Goal: Task Accomplishment & Management: Complete application form

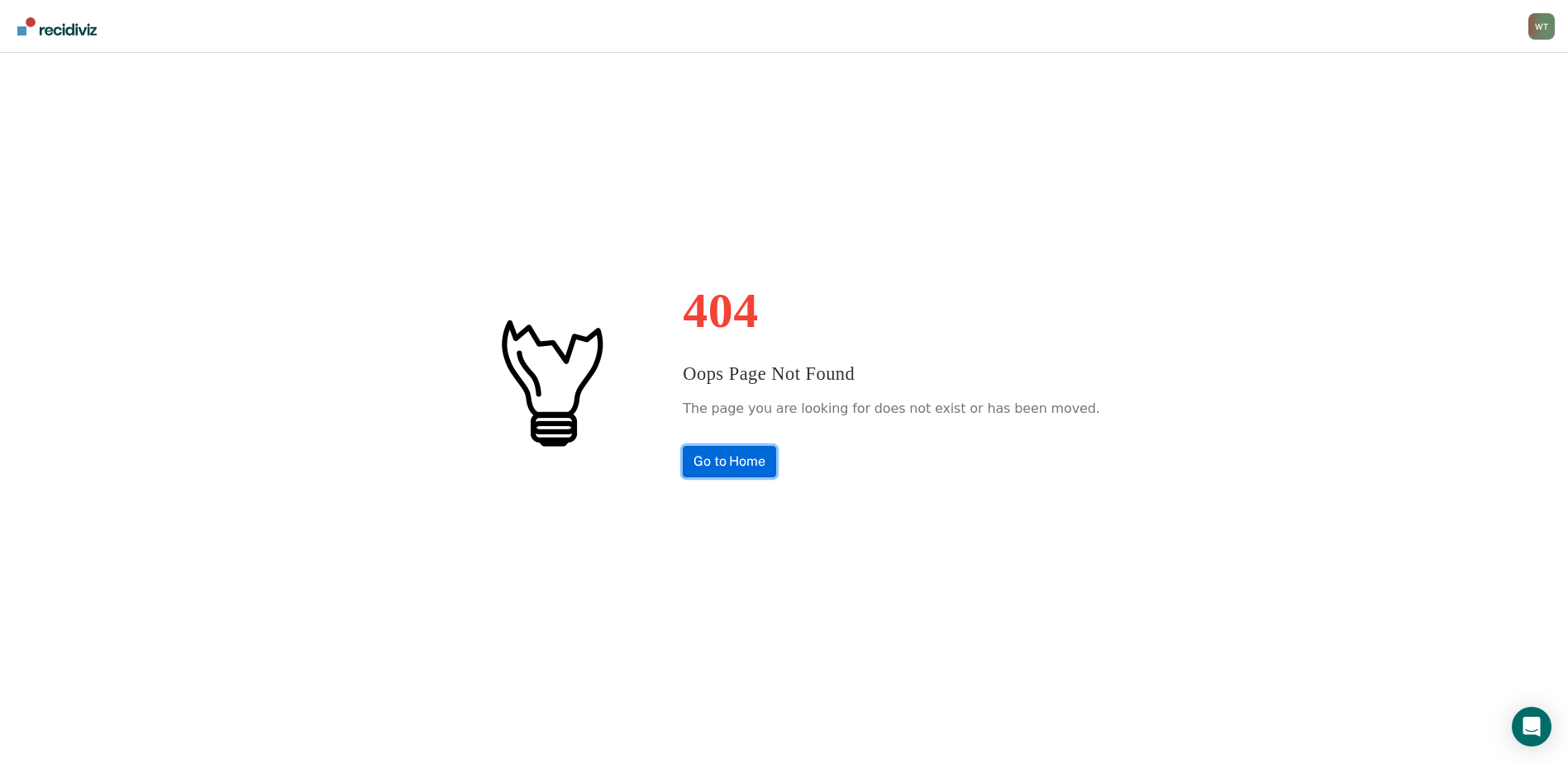
click at [761, 456] on link "Go to Home" at bounding box center [729, 462] width 93 height 32
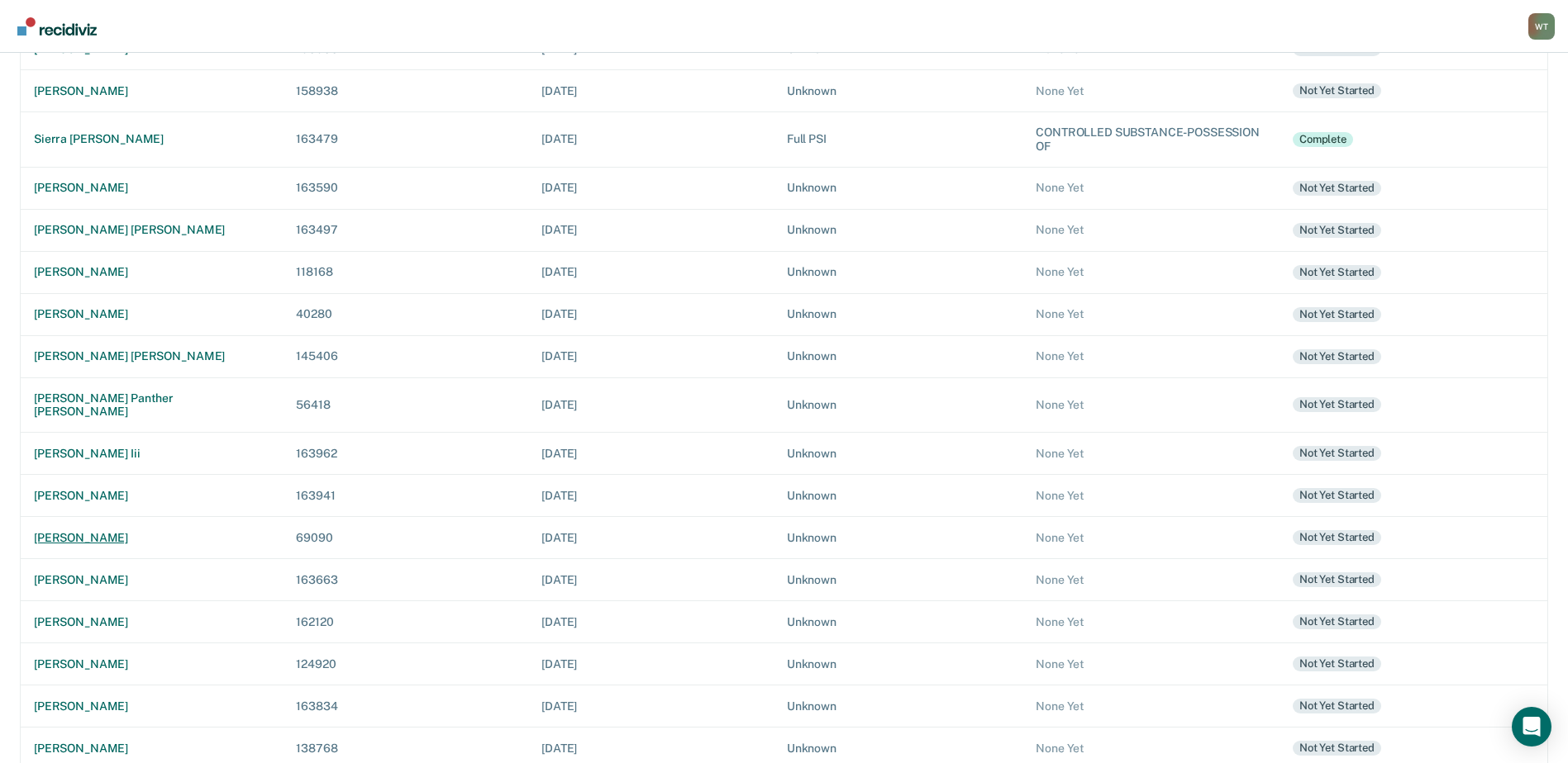
scroll to position [248, 0]
click at [124, 614] on div "jesse michael ribaudo" at bounding box center [152, 621] width 236 height 14
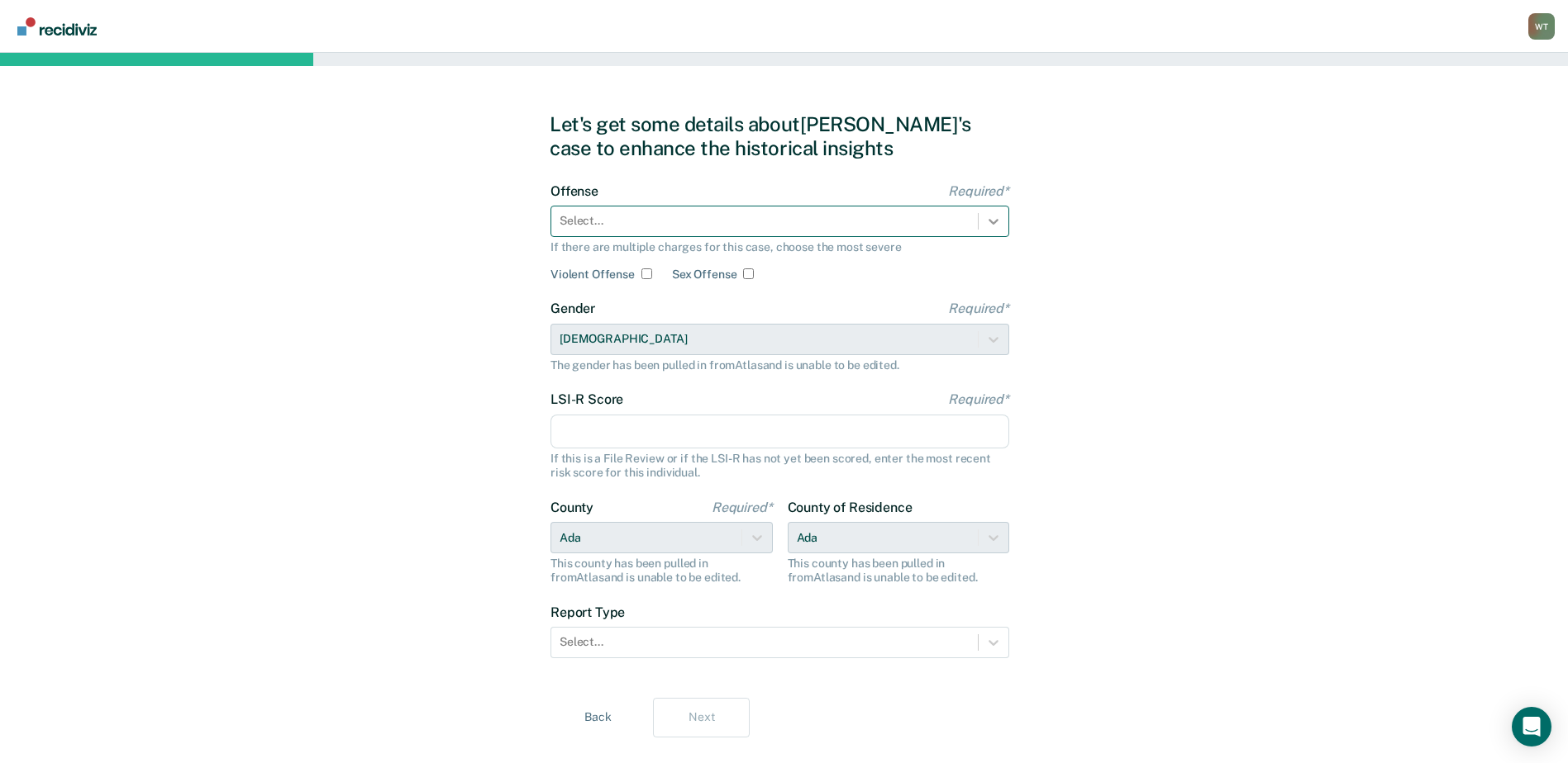
click at [996, 218] on icon at bounding box center [993, 221] width 17 height 17
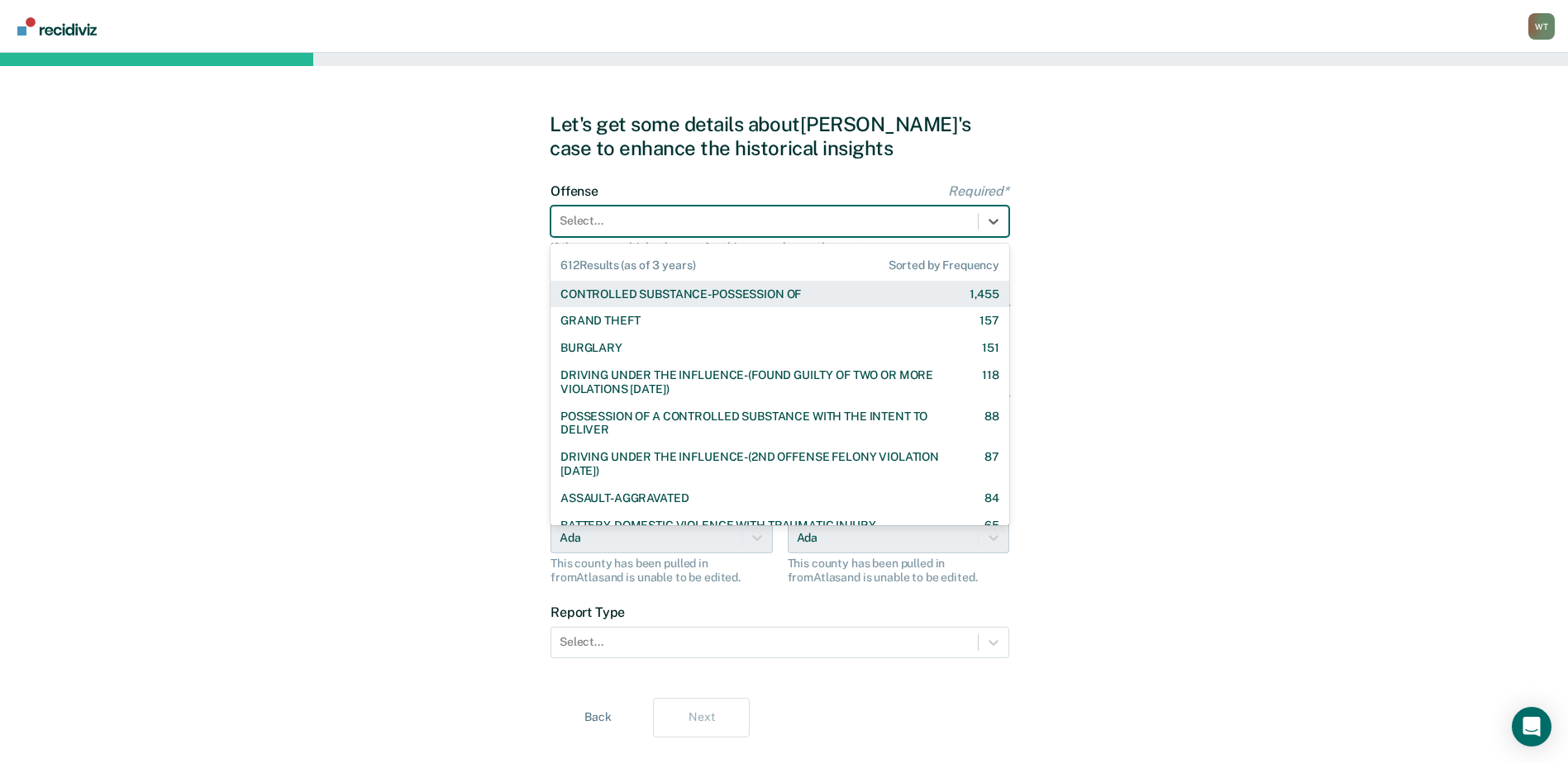
click at [596, 287] on div "CONTROLLED SUBSTANCE-POSSESSION OF" at bounding box center [681, 294] width 241 height 14
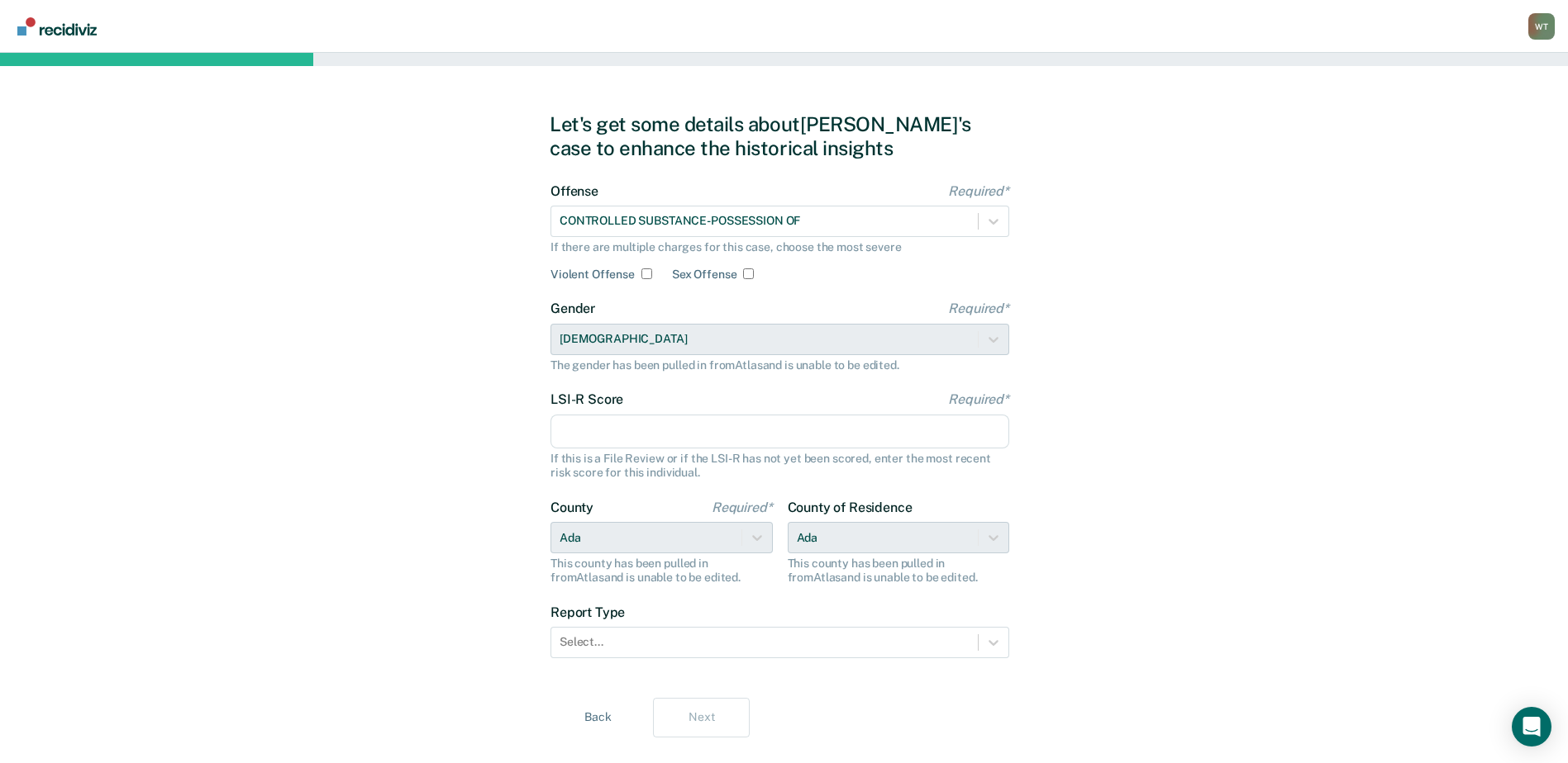
click at [590, 426] on input "LSI-R Score Required*" at bounding box center [780, 432] width 459 height 34
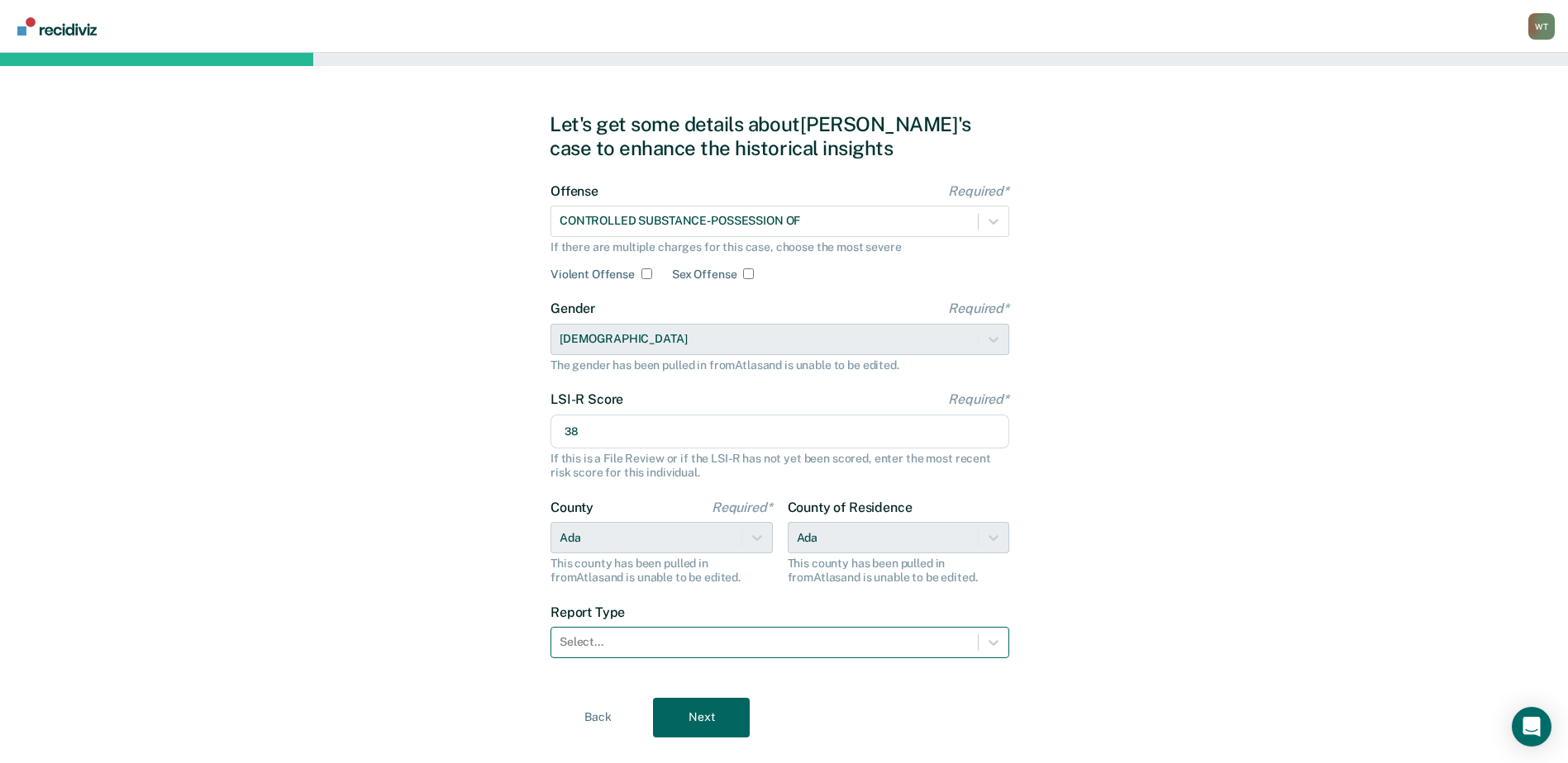
type input "38"
click at [992, 643] on icon at bounding box center [993, 643] width 10 height 6
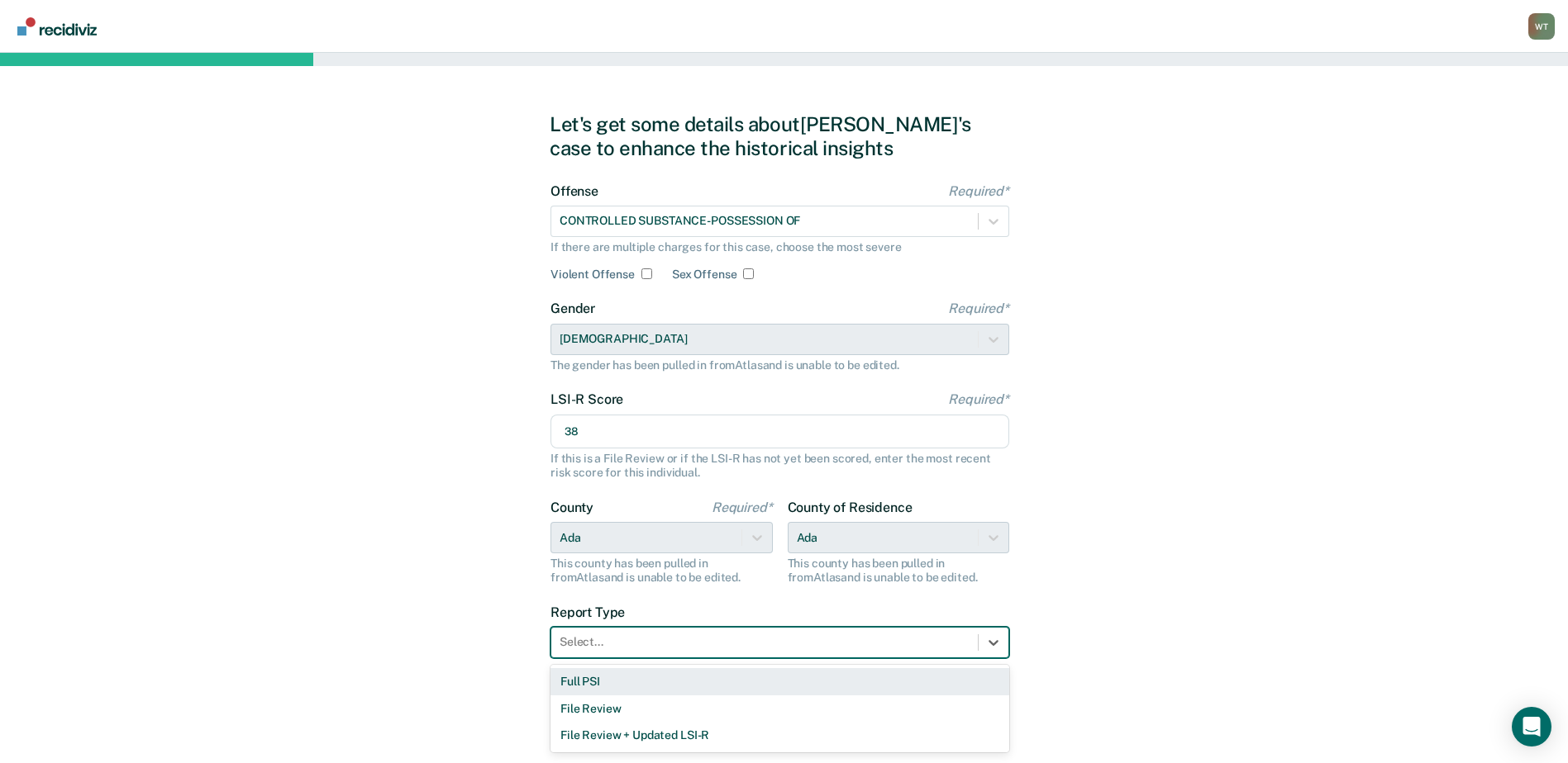
click at [599, 678] on div "Full PSI" at bounding box center [780, 681] width 459 height 27
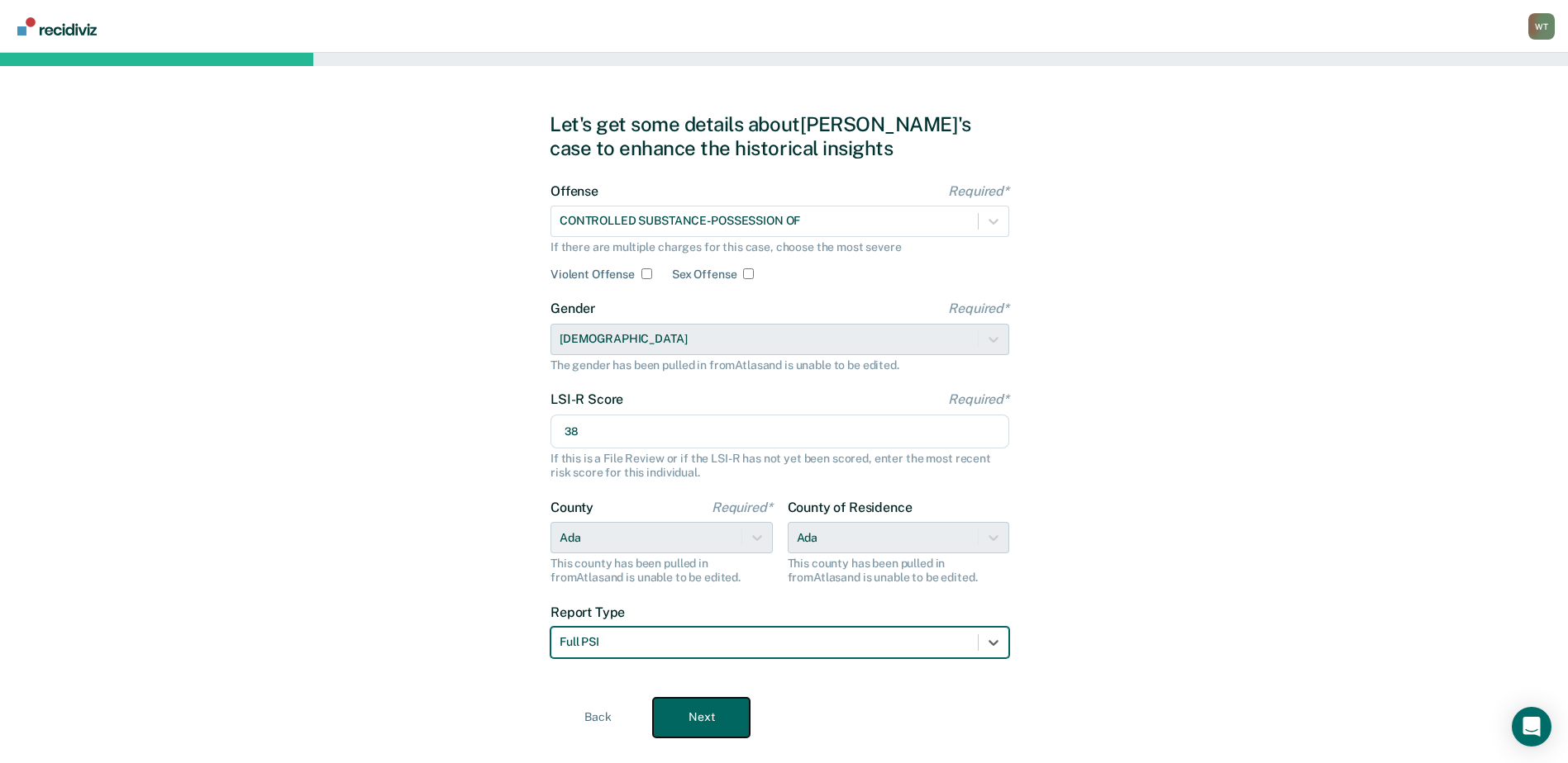
click at [684, 710] on button "Next" at bounding box center [702, 717] width 97 height 40
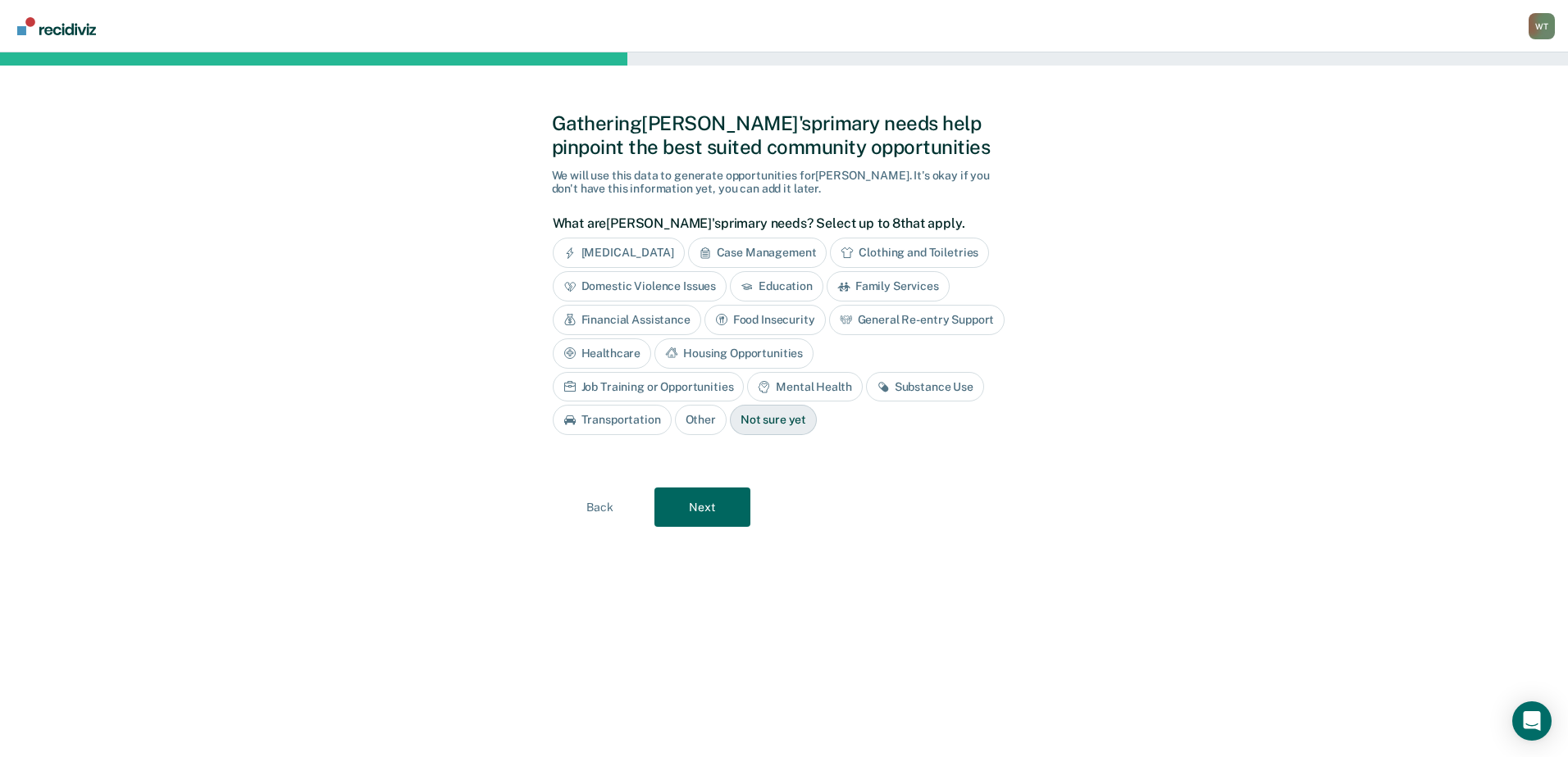
click at [866, 380] on div "Substance Use" at bounding box center [925, 387] width 118 height 31
click at [725, 351] on div "Housing Opportunities" at bounding box center [734, 353] width 159 height 31
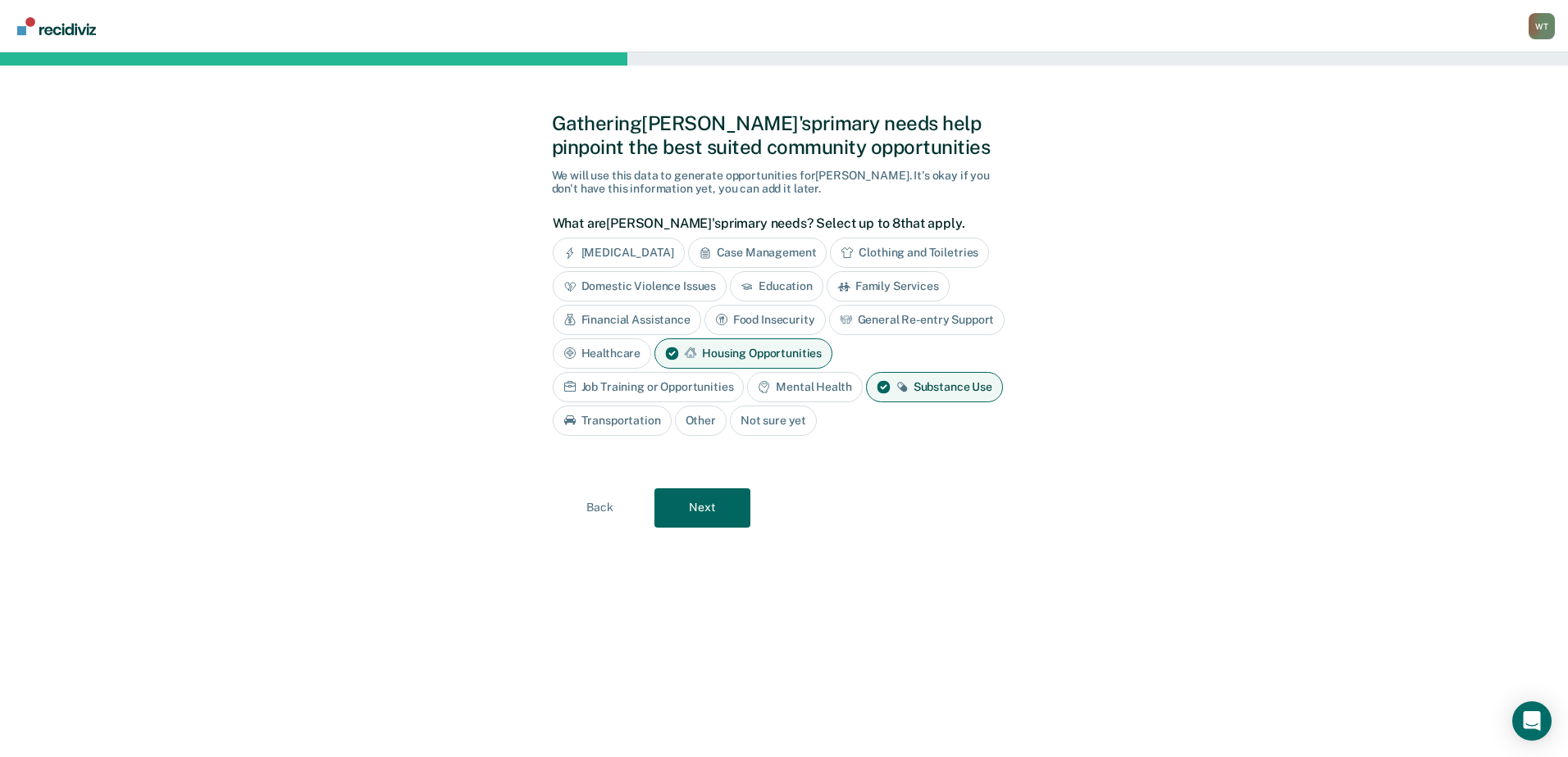
click at [609, 381] on div "Job Training or Opportunities" at bounding box center [648, 387] width 192 height 31
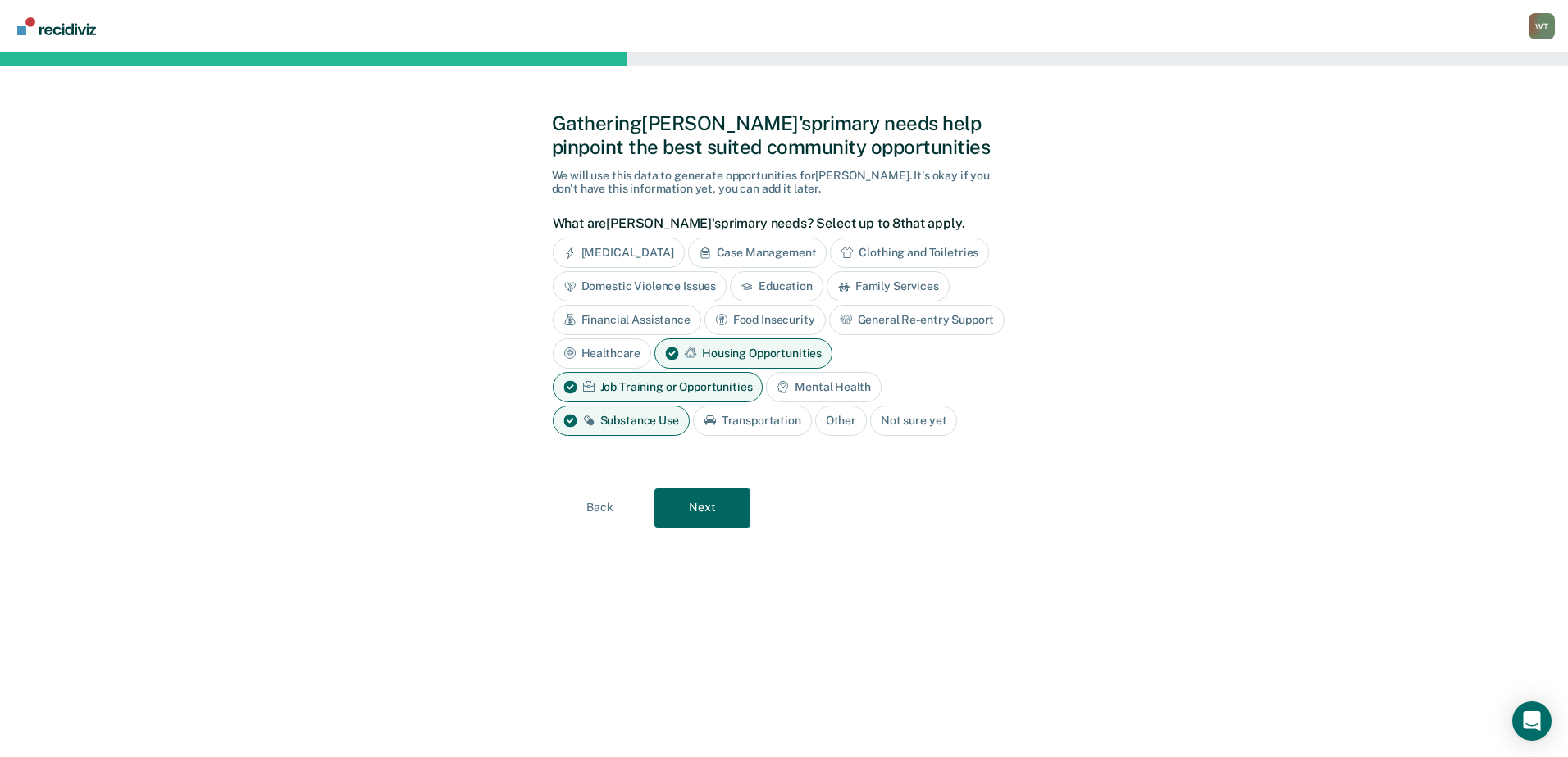
click at [817, 385] on div "Mental Health" at bounding box center [824, 387] width 115 height 31
click at [729, 508] on button "Next" at bounding box center [702, 508] width 96 height 39
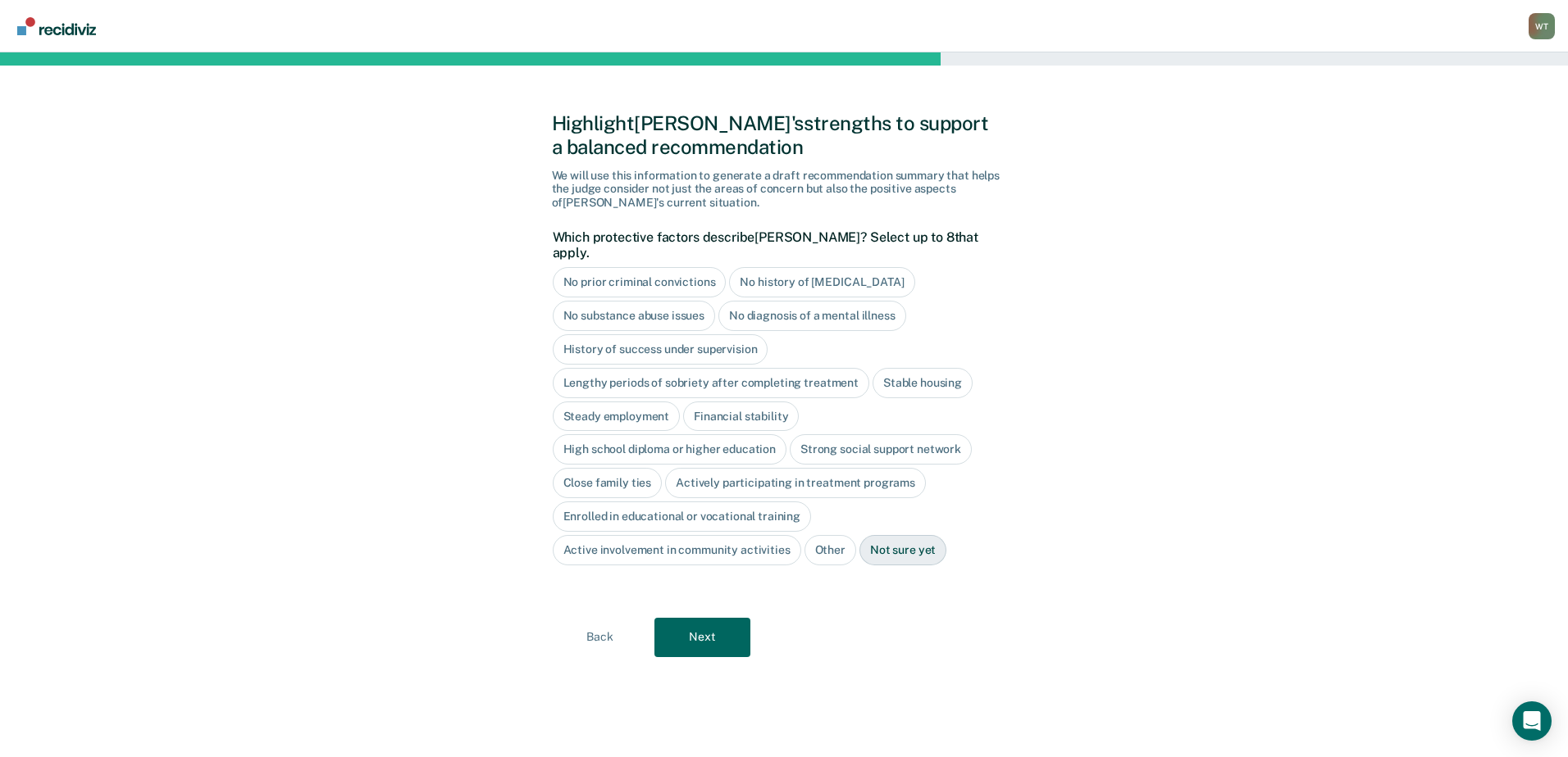
click at [608, 468] on div "Close family ties" at bounding box center [607, 483] width 110 height 31
click at [697, 619] on button "Next" at bounding box center [702, 638] width 96 height 39
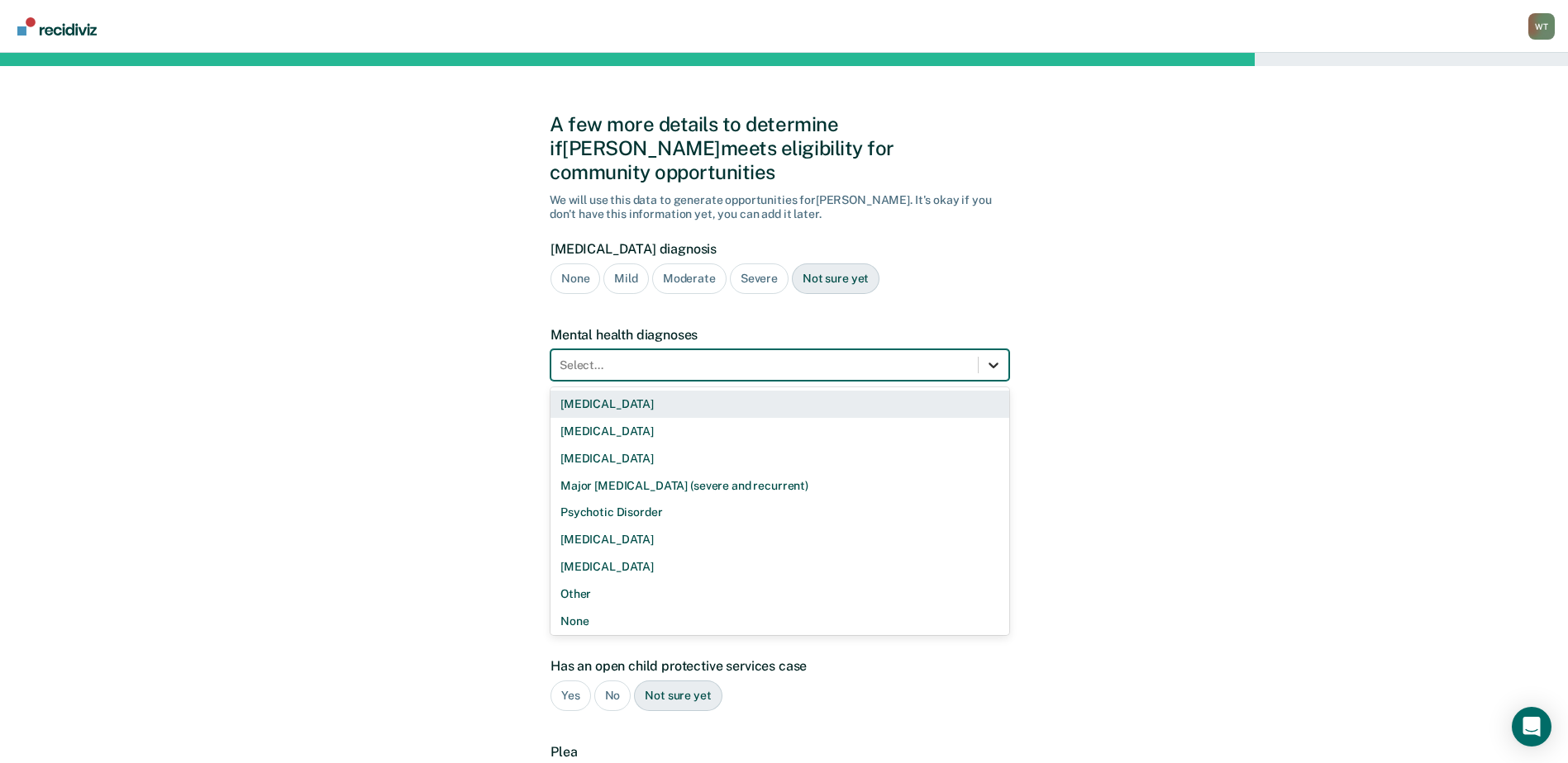
click at [986, 357] on icon at bounding box center [993, 365] width 17 height 17
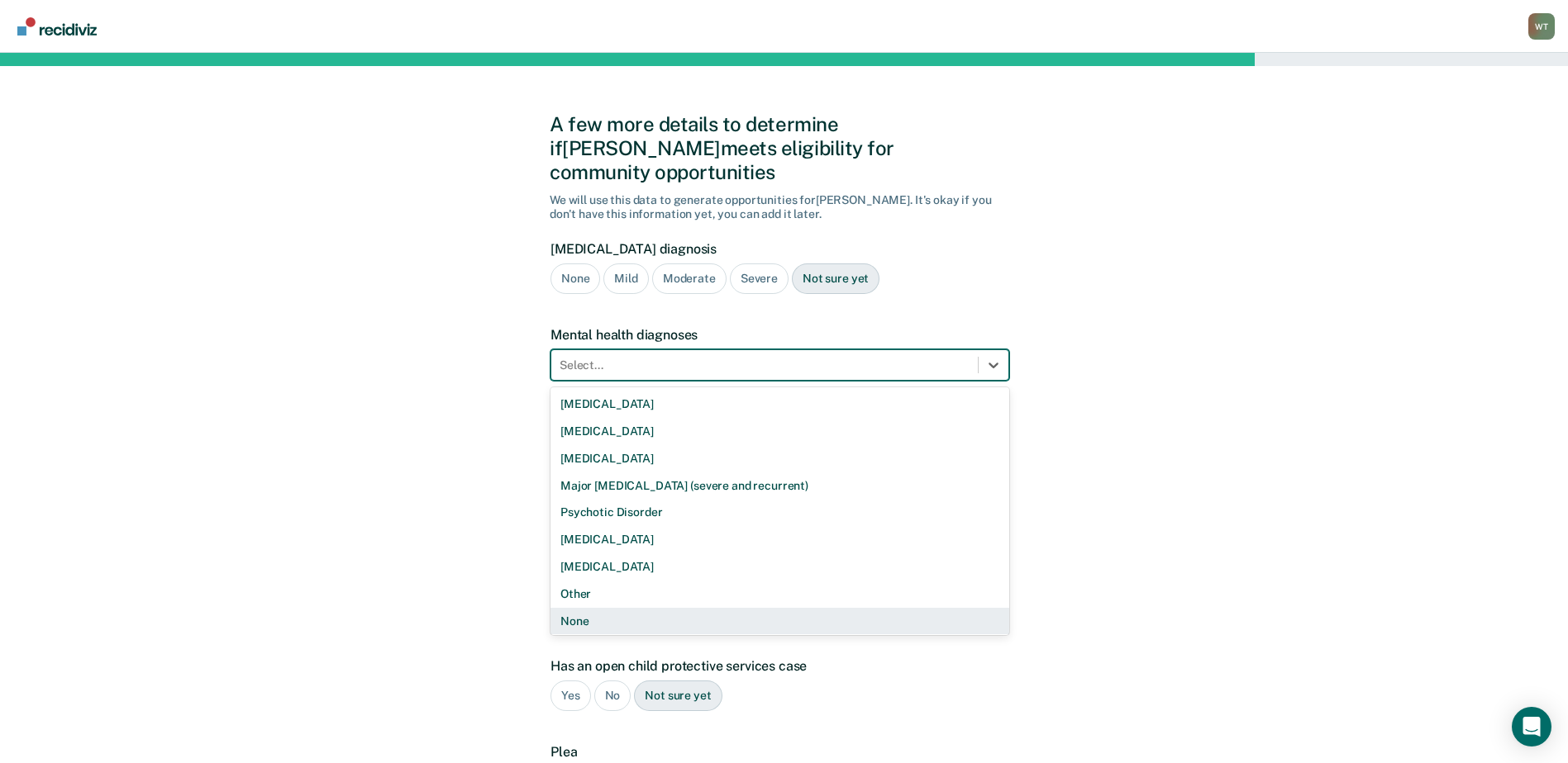
click at [587, 608] on div "None" at bounding box center [780, 621] width 459 height 27
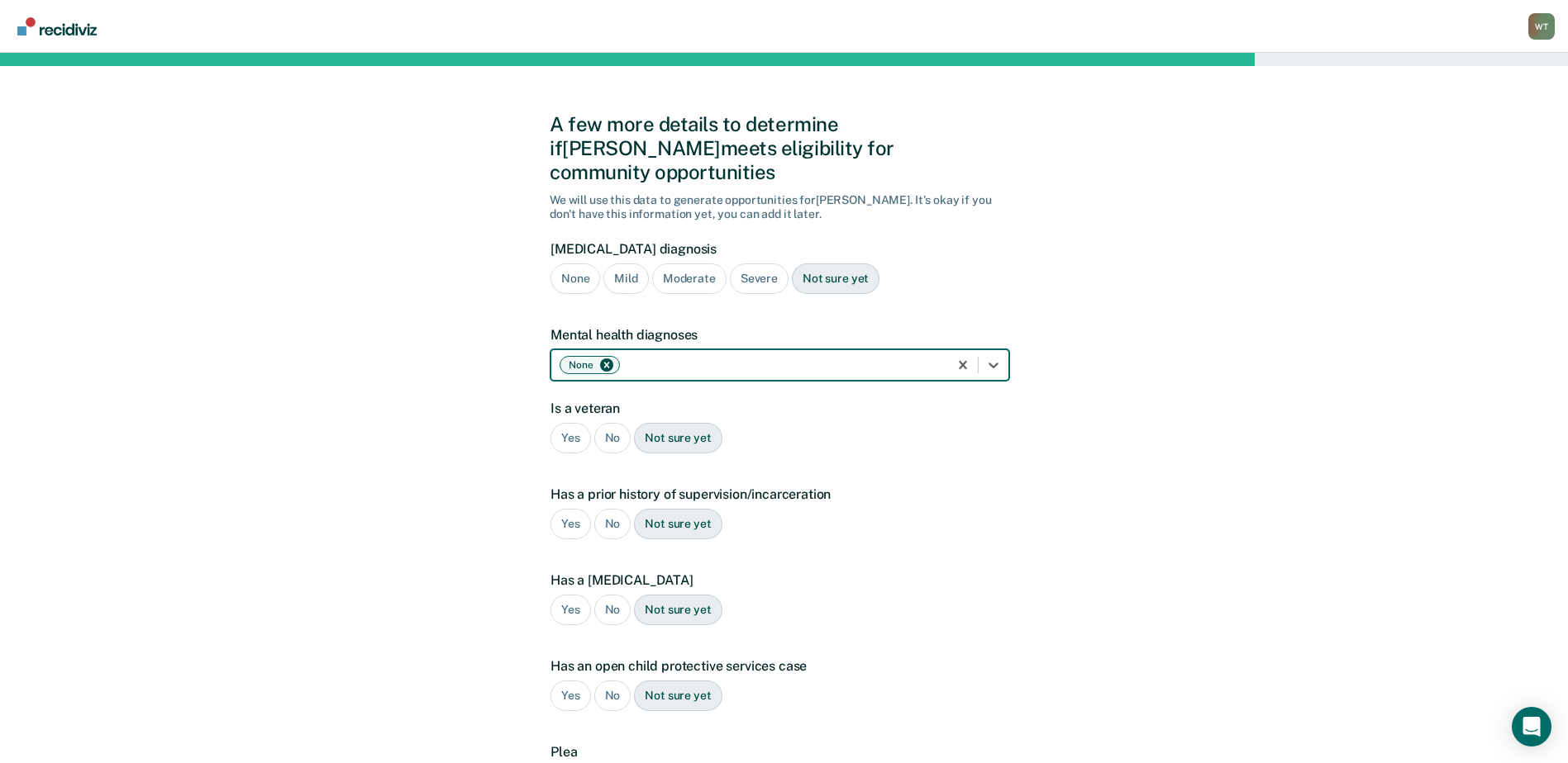
click at [607, 423] on div "No" at bounding box center [613, 438] width 37 height 31
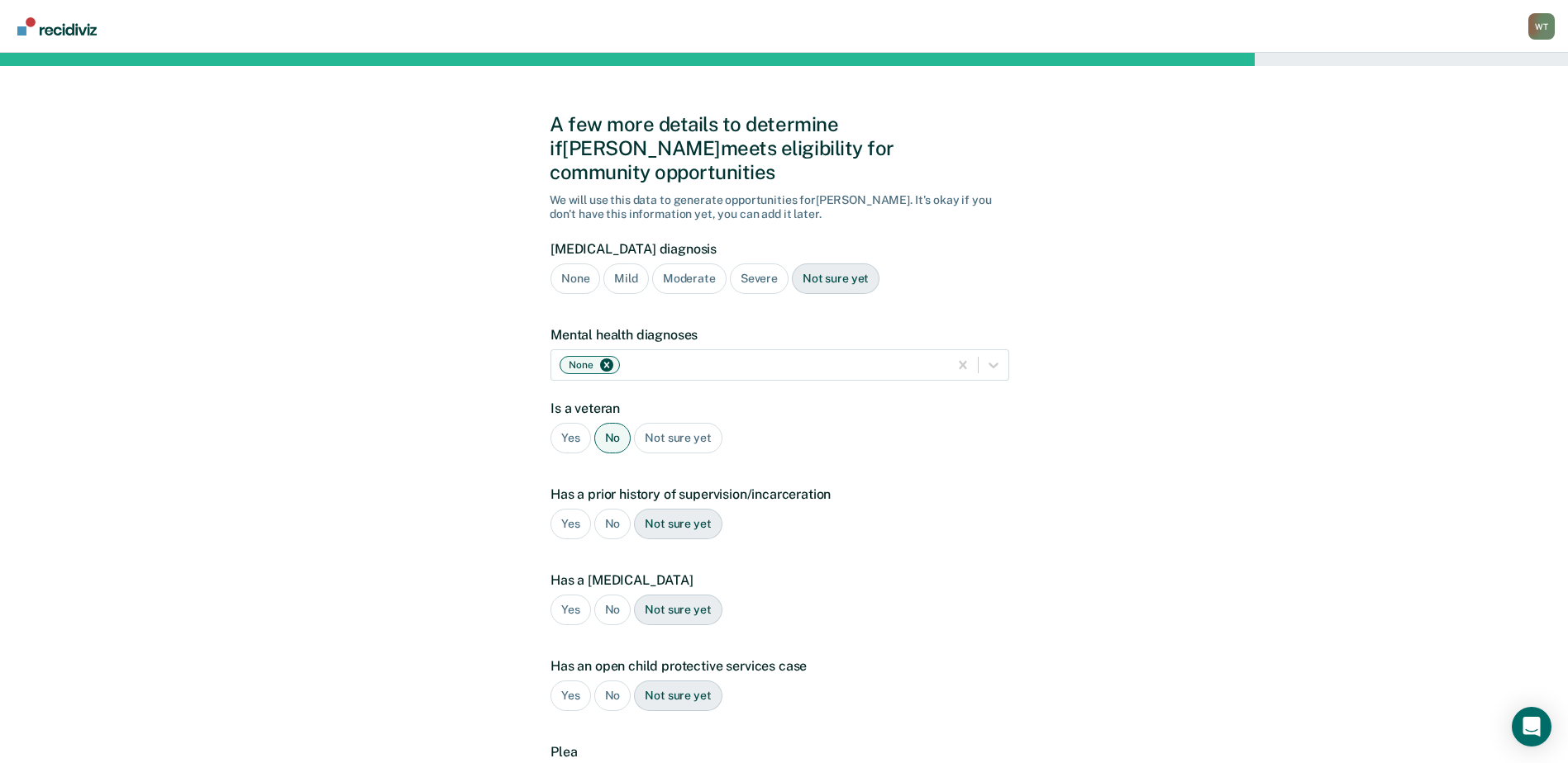
click at [569, 509] on div "Yes" at bounding box center [571, 524] width 40 height 31
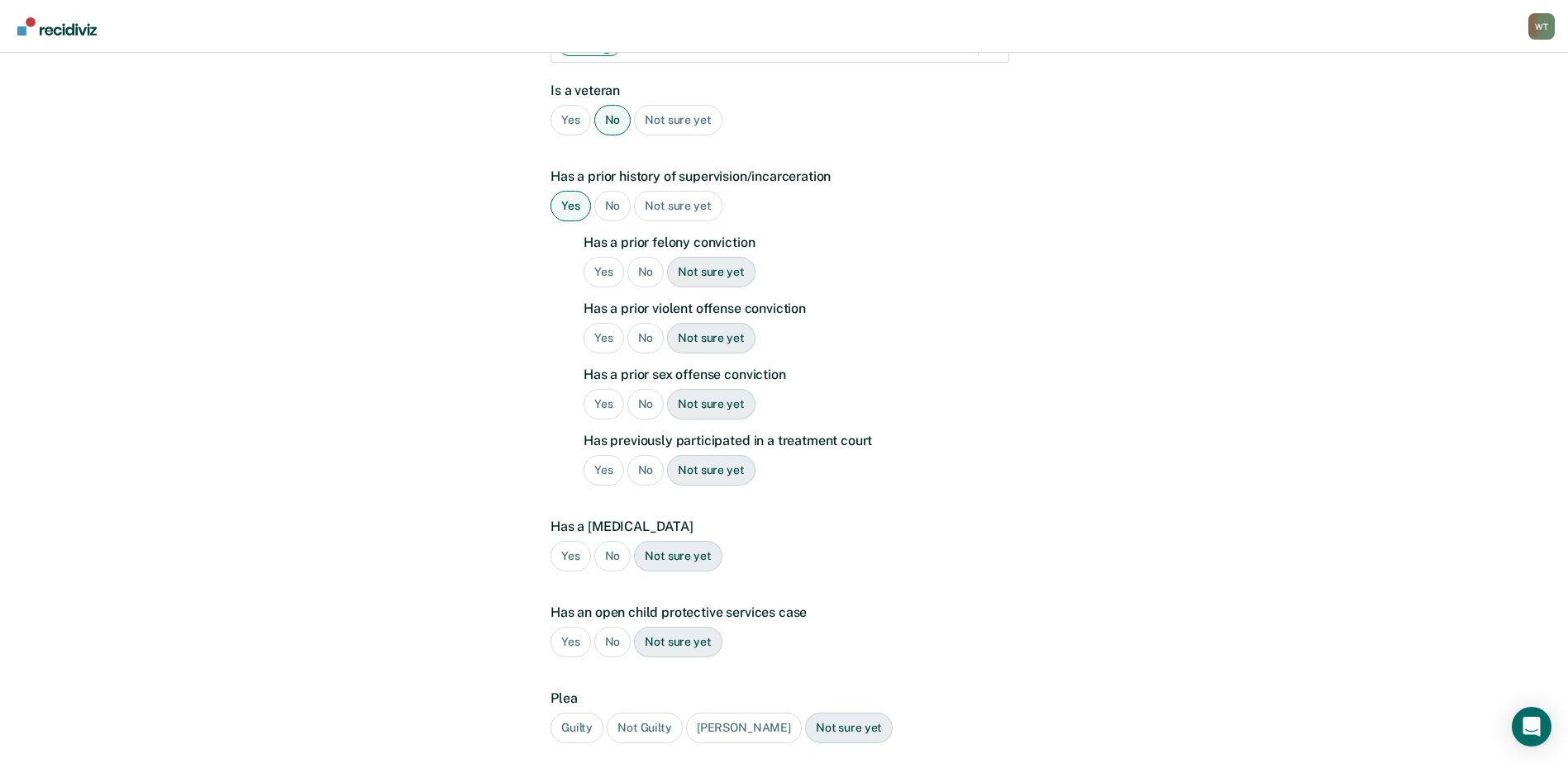
scroll to position [331, 0]
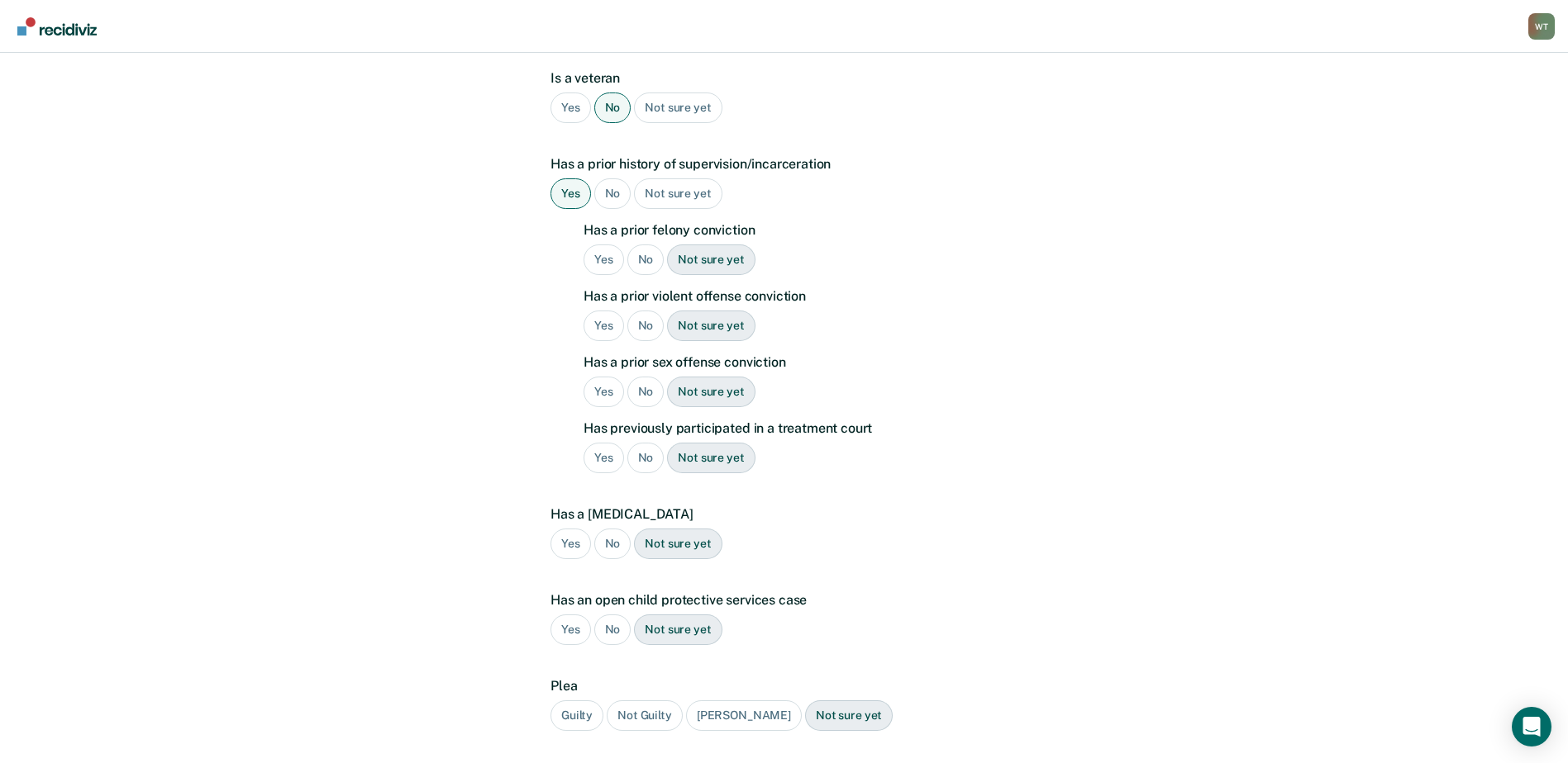
click at [601, 377] on div "Yes" at bounding box center [604, 392] width 40 height 31
click at [606, 244] on div "Yes" at bounding box center [604, 259] width 40 height 31
click at [641, 310] on div "No" at bounding box center [645, 325] width 37 height 31
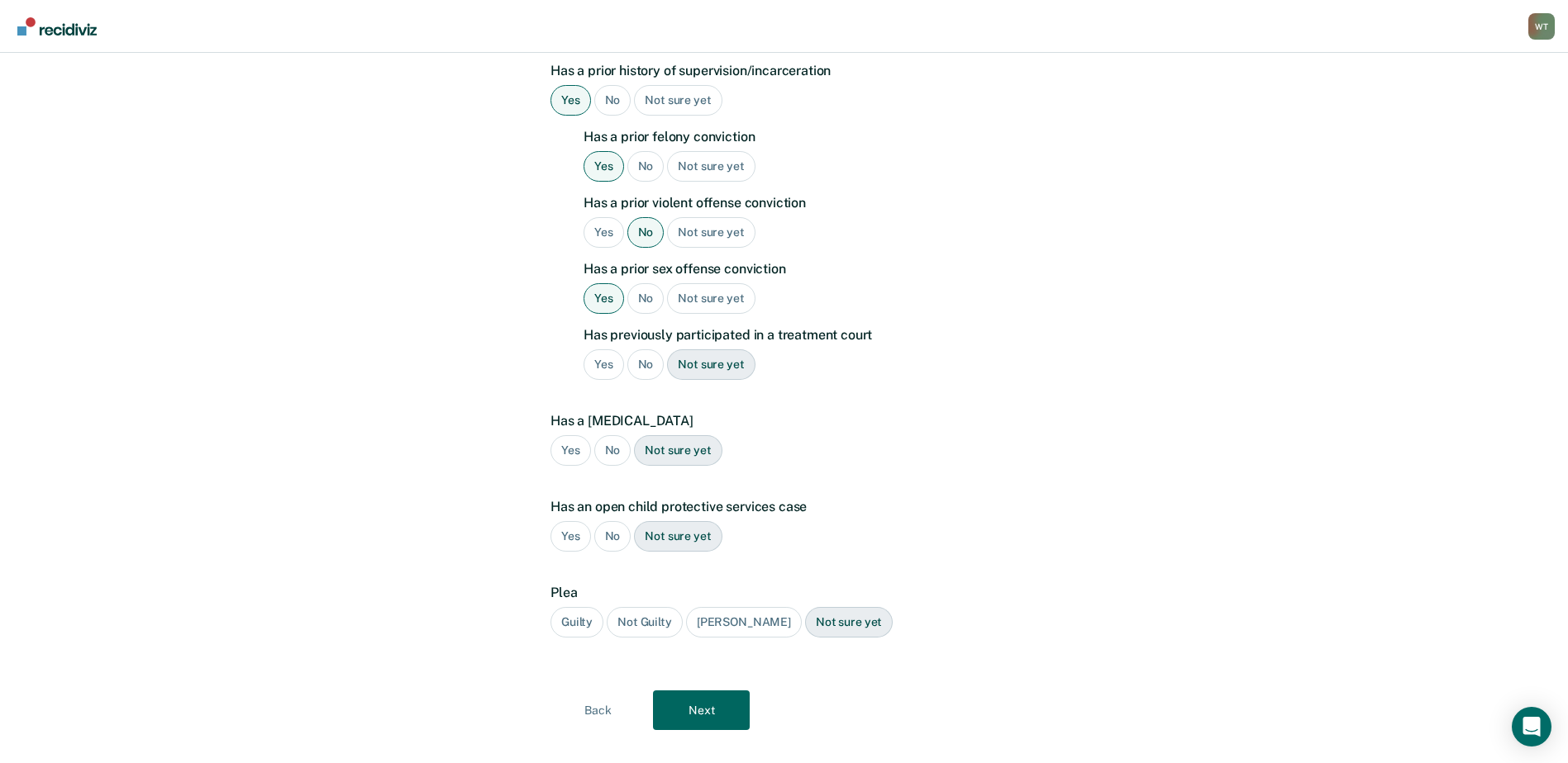
scroll to position [426, 0]
click at [635, 347] on div "No" at bounding box center [645, 362] width 37 height 31
click at [563, 432] on div "Yes" at bounding box center [571, 447] width 40 height 31
click at [612, 519] on div "No" at bounding box center [613, 534] width 37 height 31
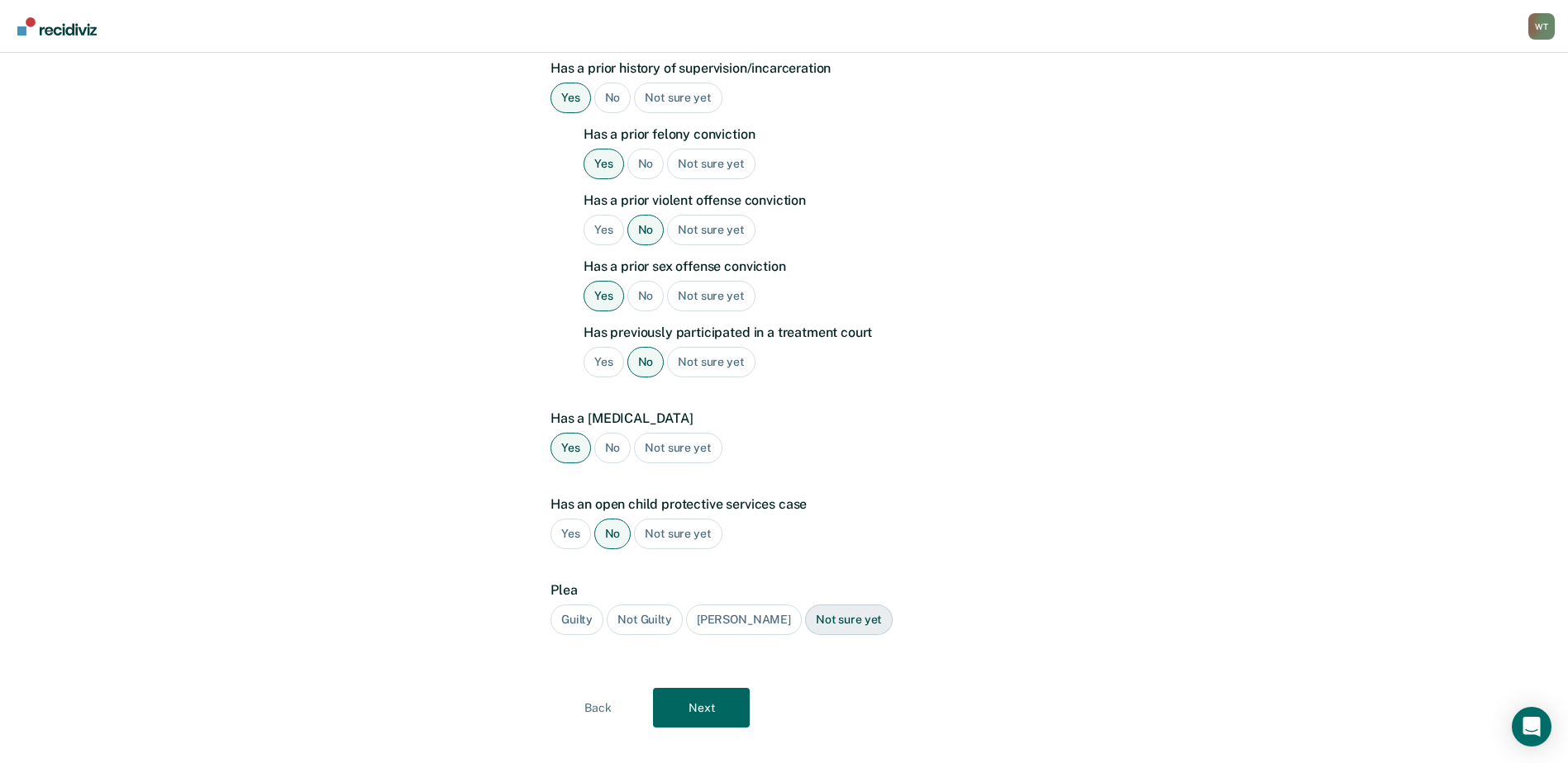
click at [573, 605] on div "Guilty" at bounding box center [577, 620] width 53 height 31
drag, startPoint x: 573, startPoint y: 598, endPoint x: 710, endPoint y: 672, distance: 155.7
click at [710, 688] on button "Next" at bounding box center [702, 708] width 97 height 40
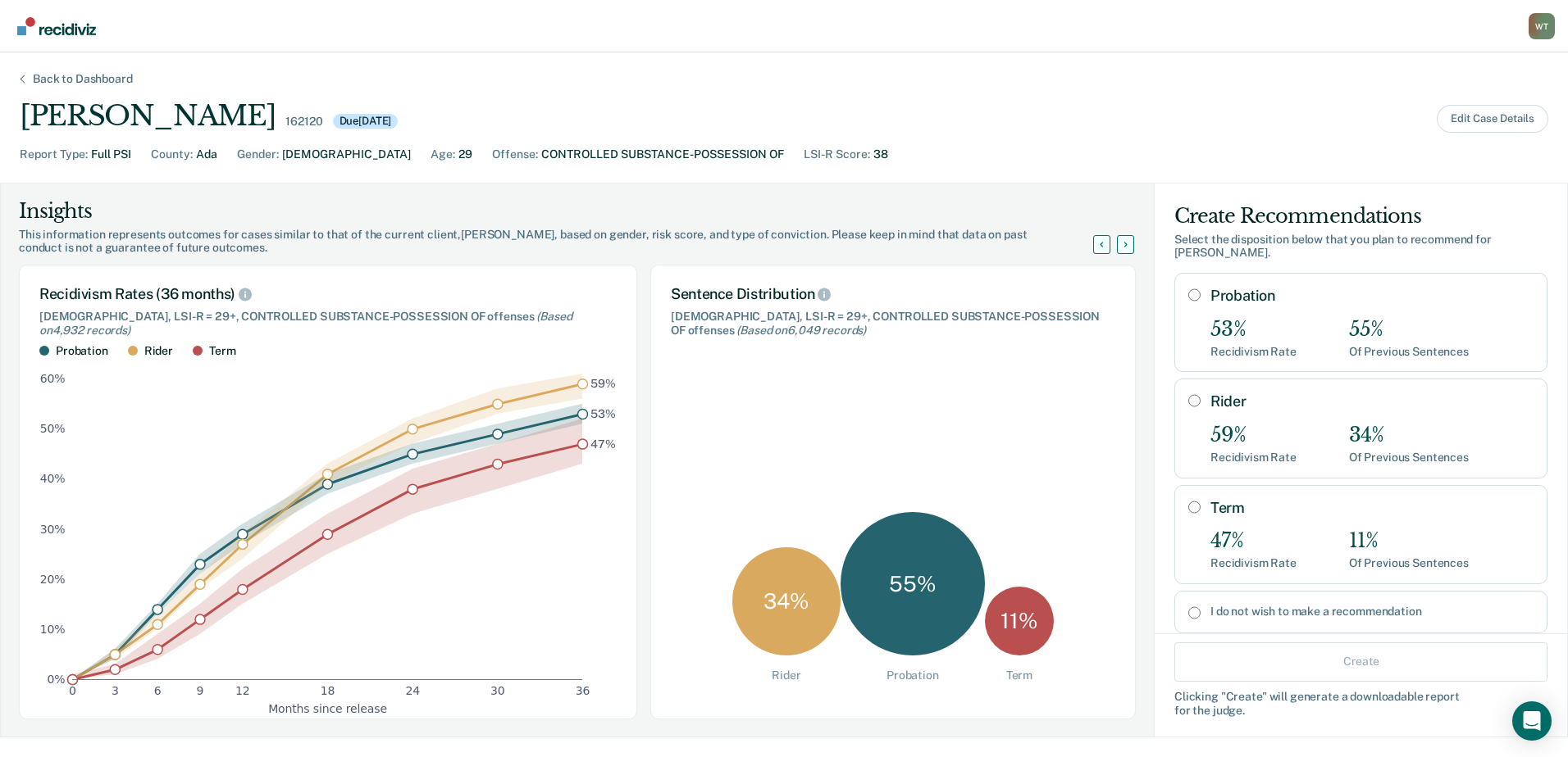
click at [1188, 394] on input "Rider" at bounding box center [1195, 400] width 12 height 13
radio input "true"
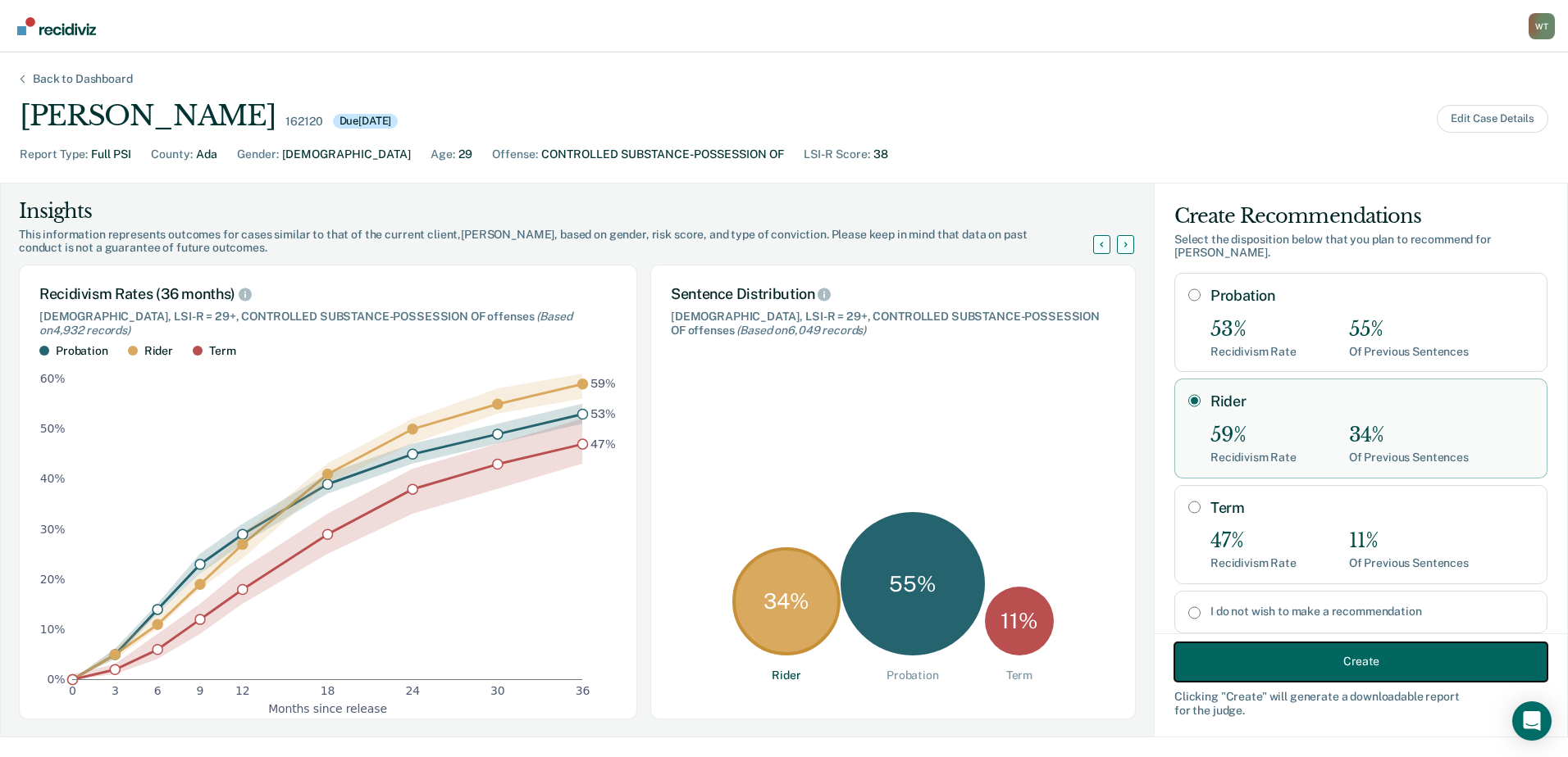
click at [1312, 648] on button "Create" at bounding box center [1361, 661] width 373 height 39
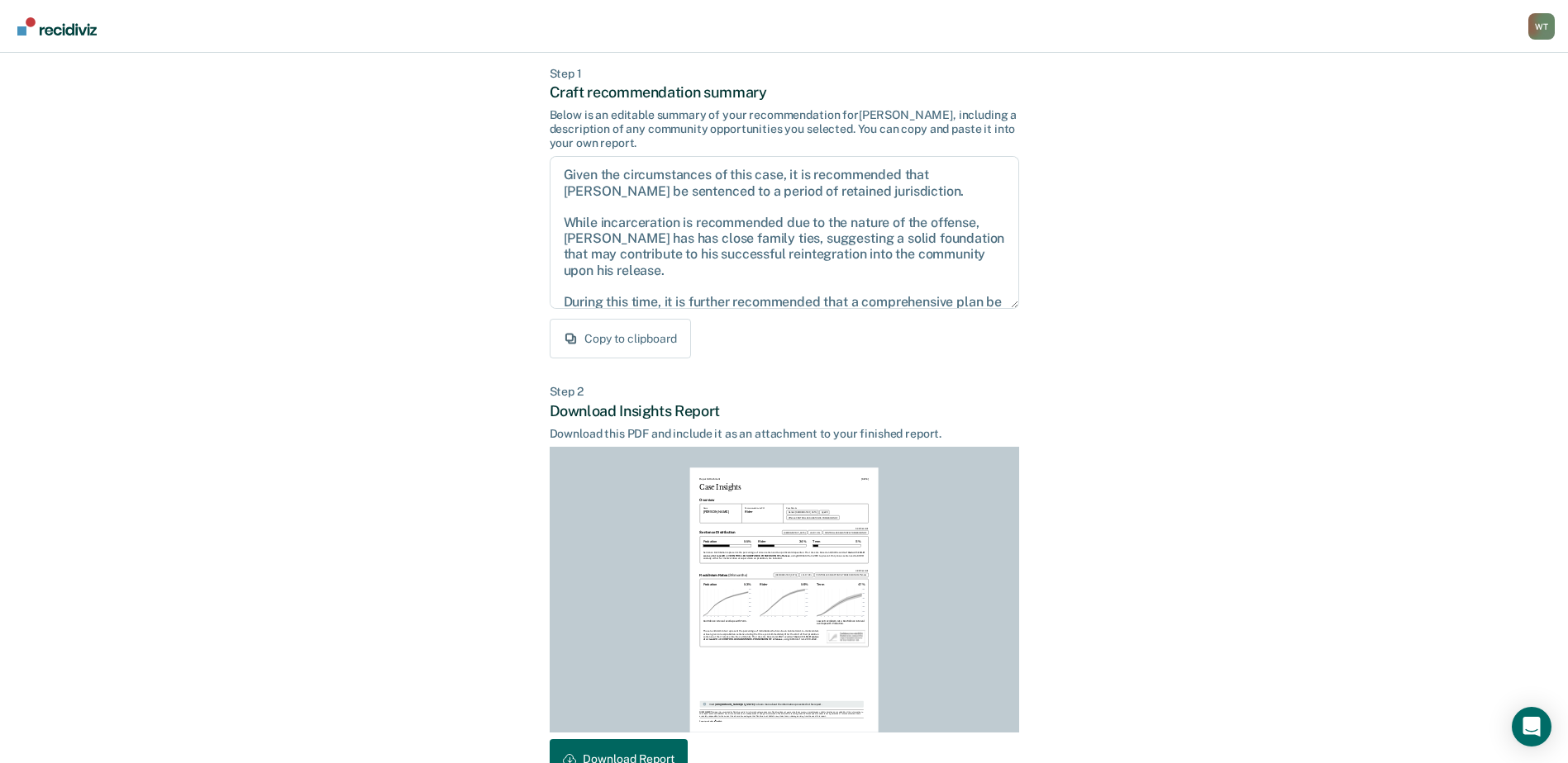
scroll to position [178, 0]
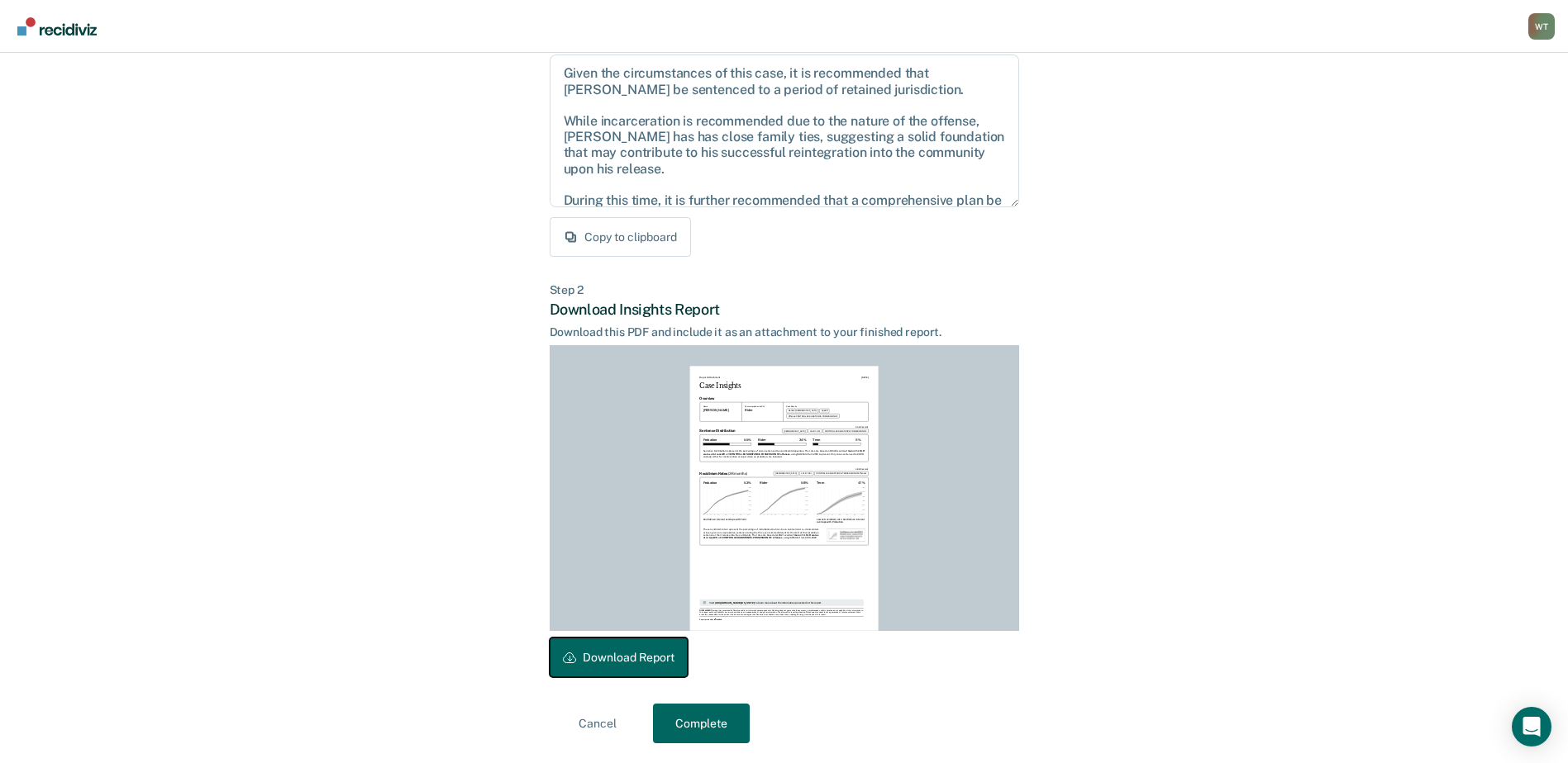
drag, startPoint x: 646, startPoint y: 653, endPoint x: 1534, endPoint y: 529, distance: 896.6
click at [647, 652] on button "Download Report" at bounding box center [618, 658] width 138 height 40
click at [695, 723] on button "Complete" at bounding box center [702, 723] width 97 height 40
